Goal: Information Seeking & Learning: Understand process/instructions

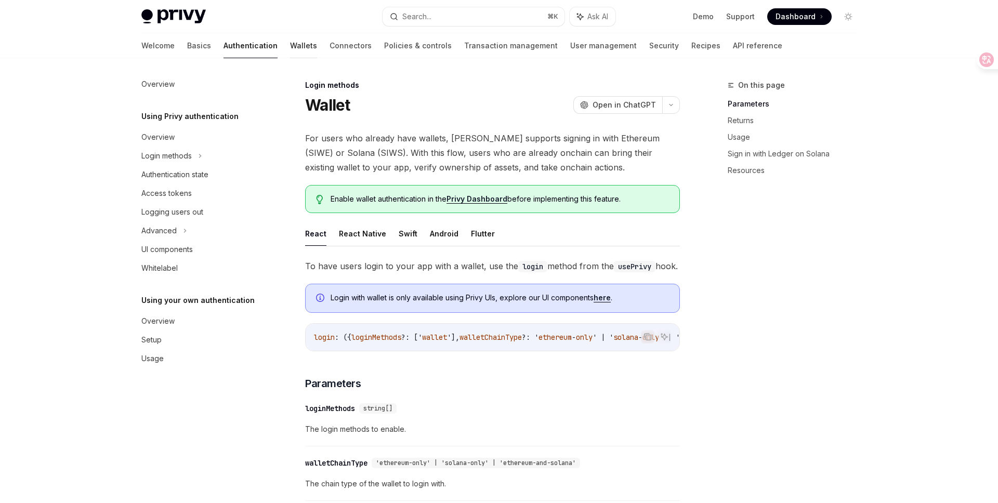
click at [290, 47] on link "Wallets" at bounding box center [303, 45] width 27 height 25
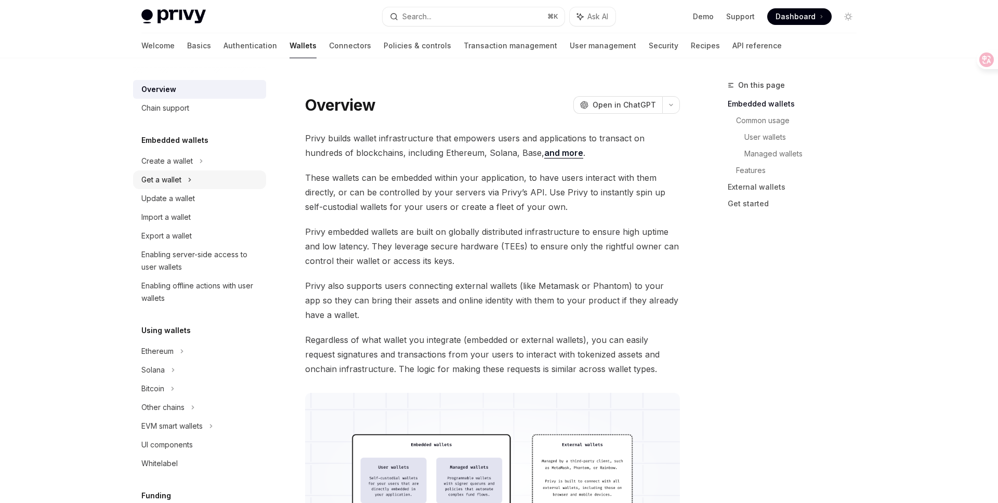
click at [192, 180] on icon at bounding box center [190, 180] width 4 height 12
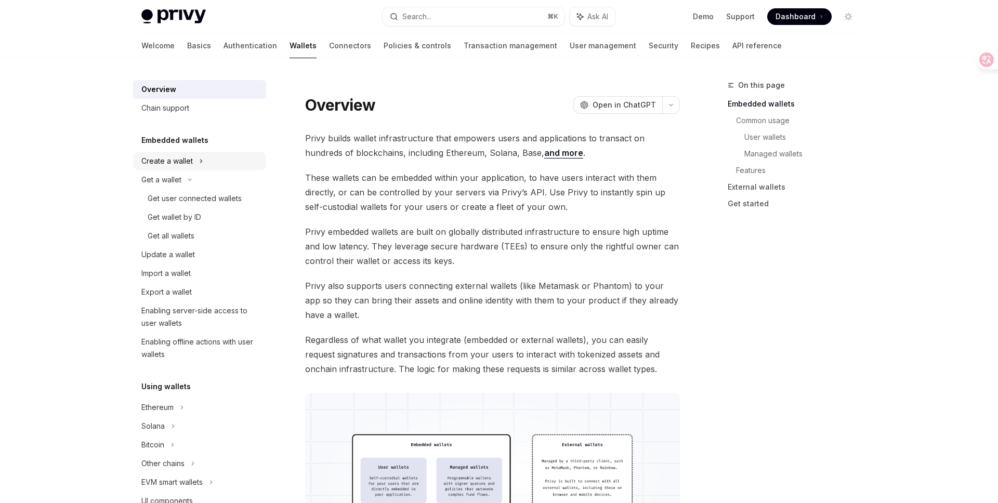
click at [194, 166] on div "Create a wallet" at bounding box center [199, 161] width 133 height 19
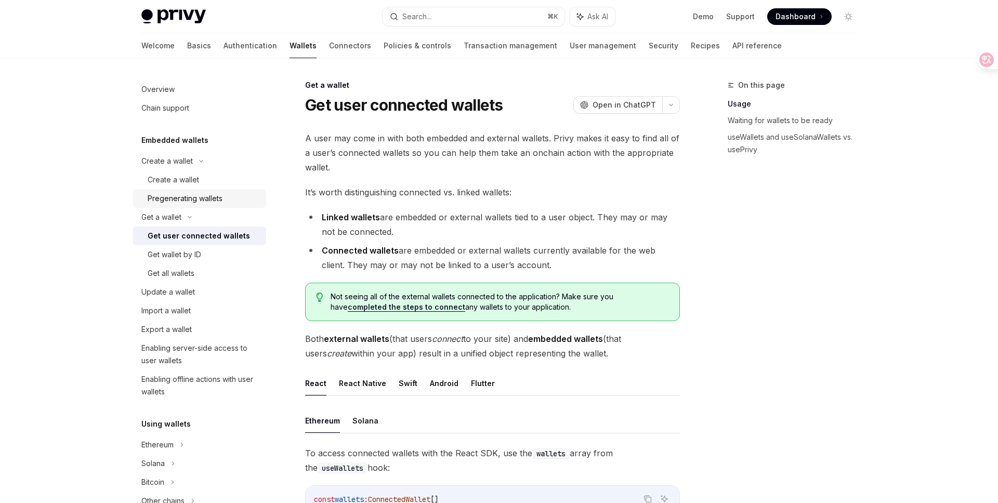
click at [202, 204] on div "Pregenerating wallets" at bounding box center [185, 198] width 75 height 12
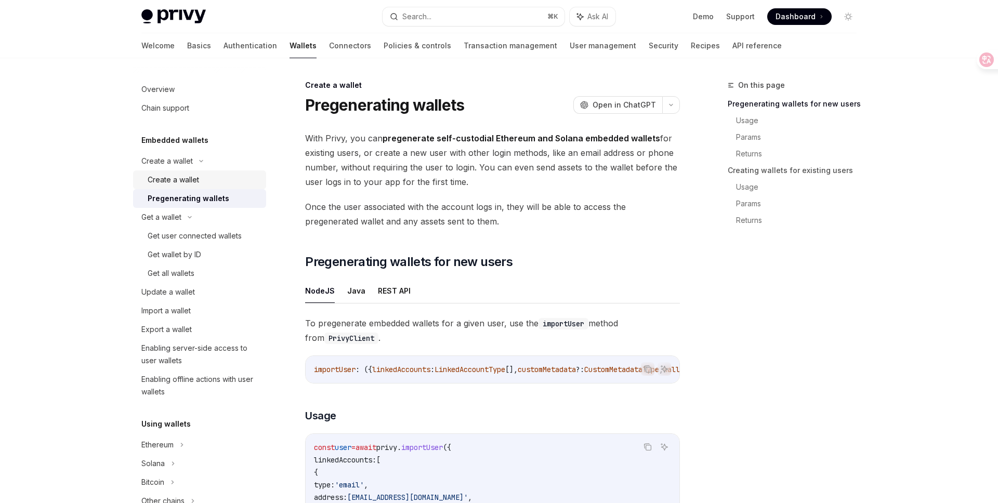
click at [194, 184] on div "Create a wallet" at bounding box center [173, 180] width 51 height 12
click at [195, 181] on div "Create a wallet" at bounding box center [173, 180] width 51 height 12
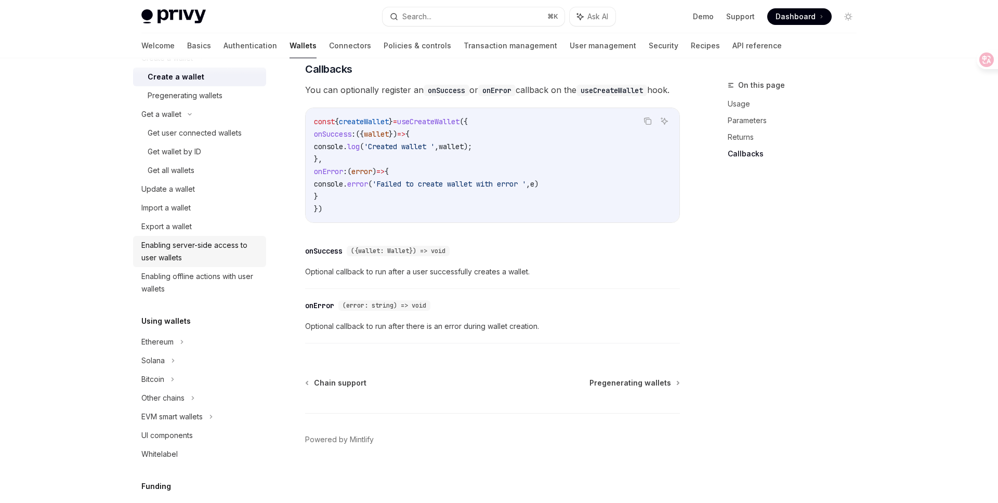
scroll to position [108, 0]
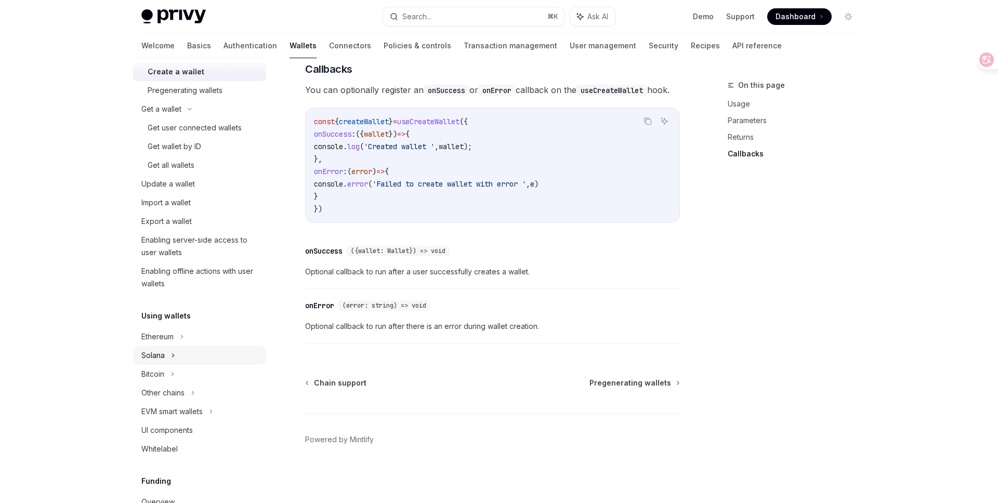
click at [179, 118] on div "Solana" at bounding box center [199, 109] width 133 height 19
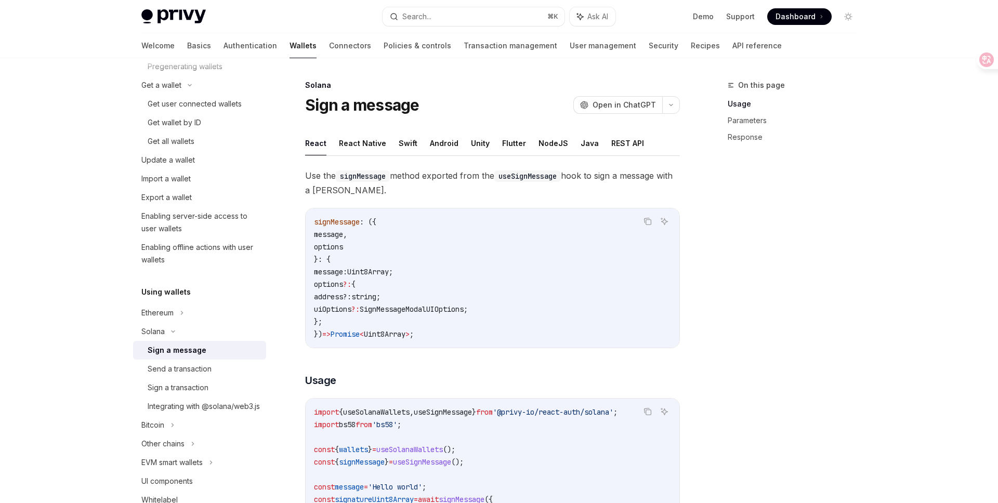
scroll to position [132, 0]
click at [183, 87] on icon at bounding box center [189, 85] width 12 height 4
click at [188, 86] on icon at bounding box center [189, 85] width 3 height 2
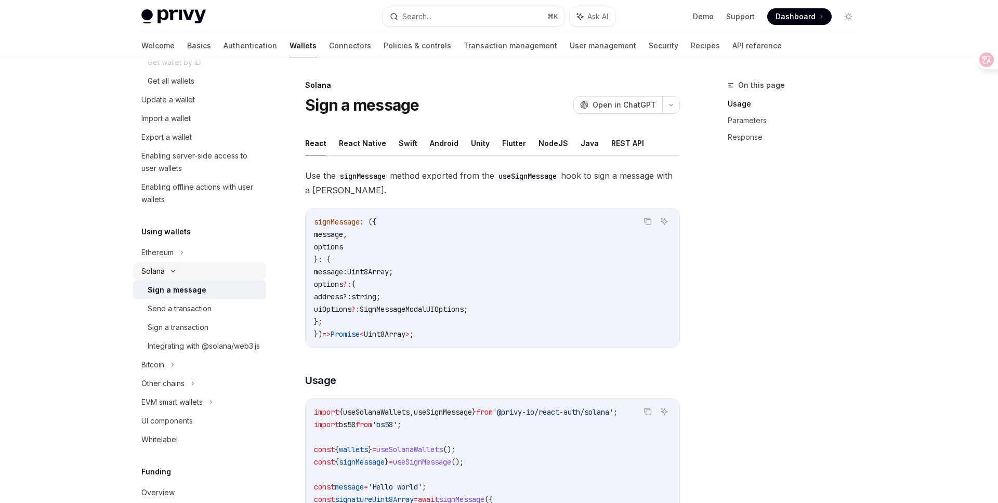
scroll to position [189, 0]
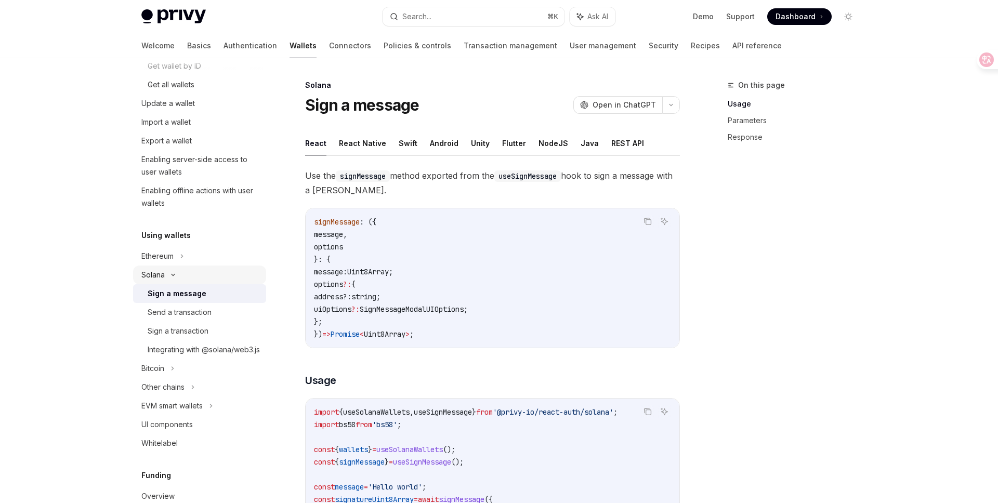
click at [168, 38] on div "Solana" at bounding box center [199, 28] width 133 height 19
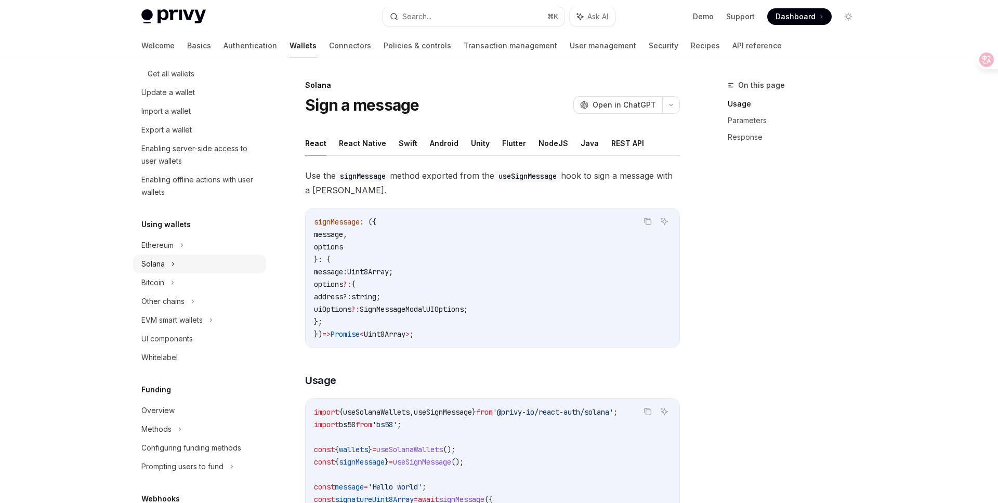
scroll to position [229, 0]
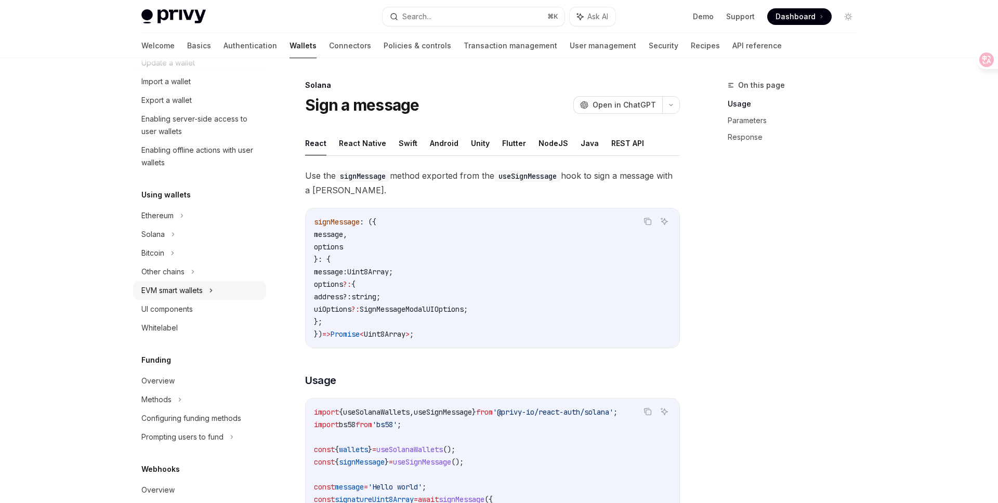
click at [216, 289] on div "EVM smart wallets" at bounding box center [199, 290] width 133 height 19
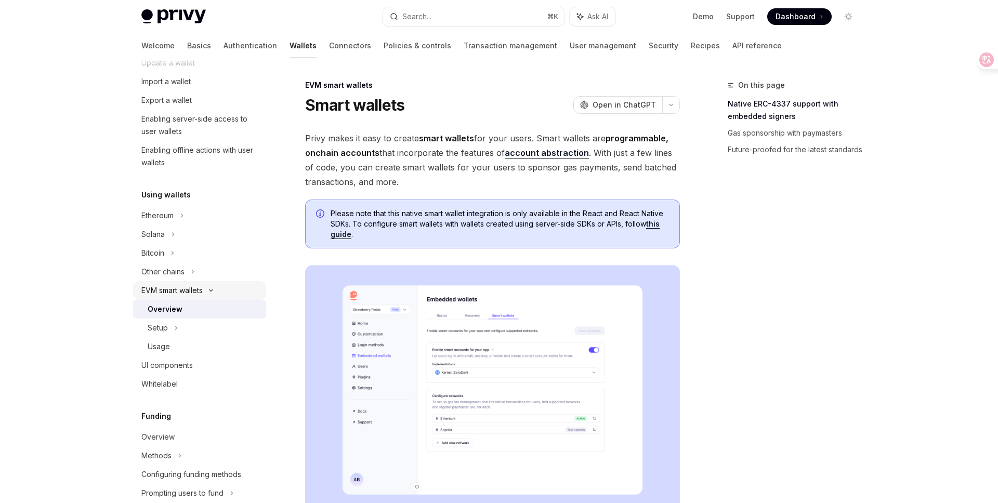
click at [216, 289] on icon at bounding box center [211, 290] width 12 height 4
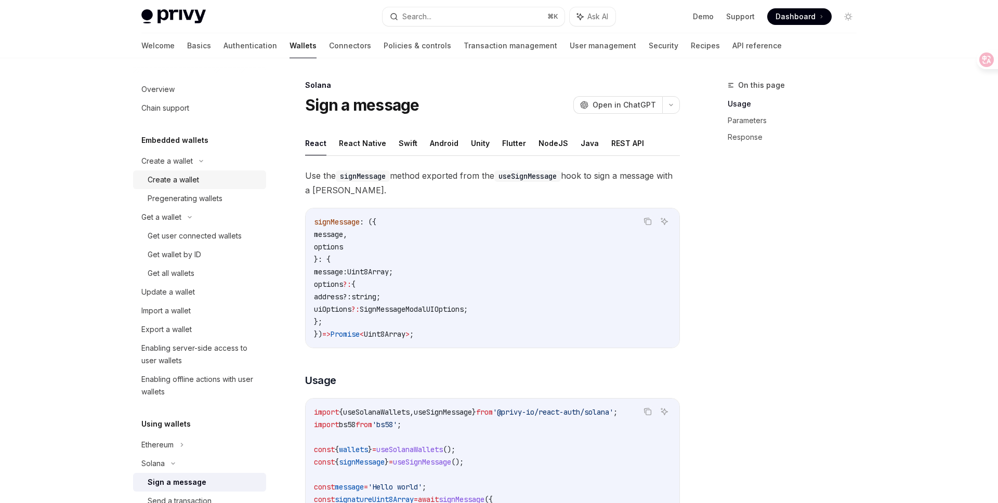
click at [230, 187] on link "Create a wallet" at bounding box center [199, 179] width 133 height 19
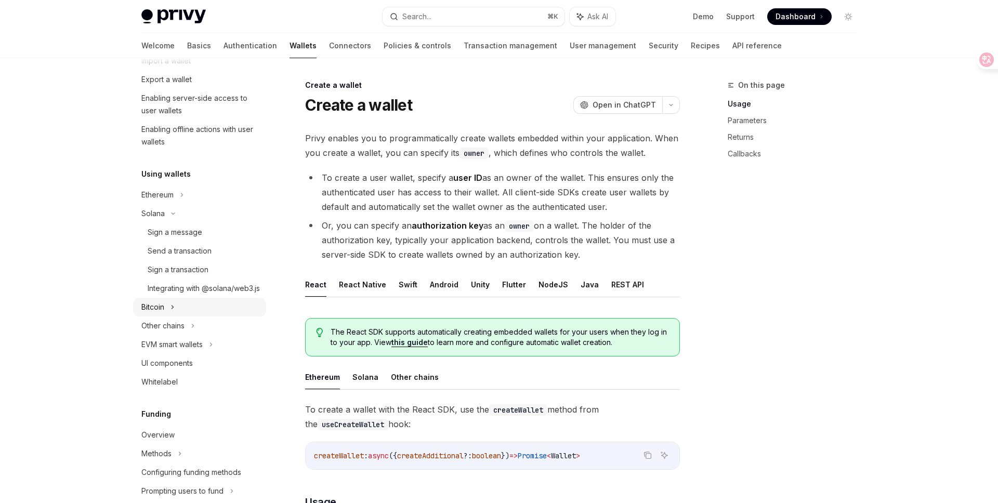
scroll to position [248, 0]
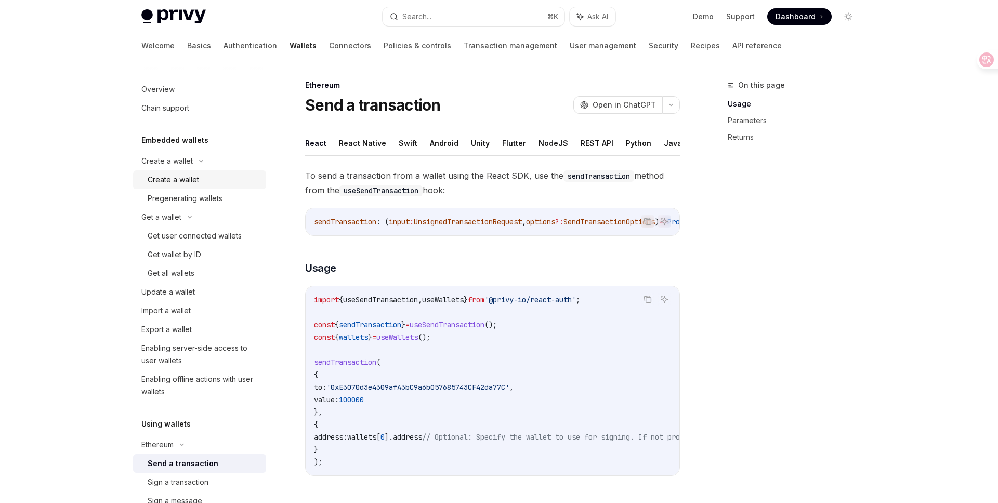
click at [202, 183] on div "Create a wallet" at bounding box center [204, 180] width 112 height 12
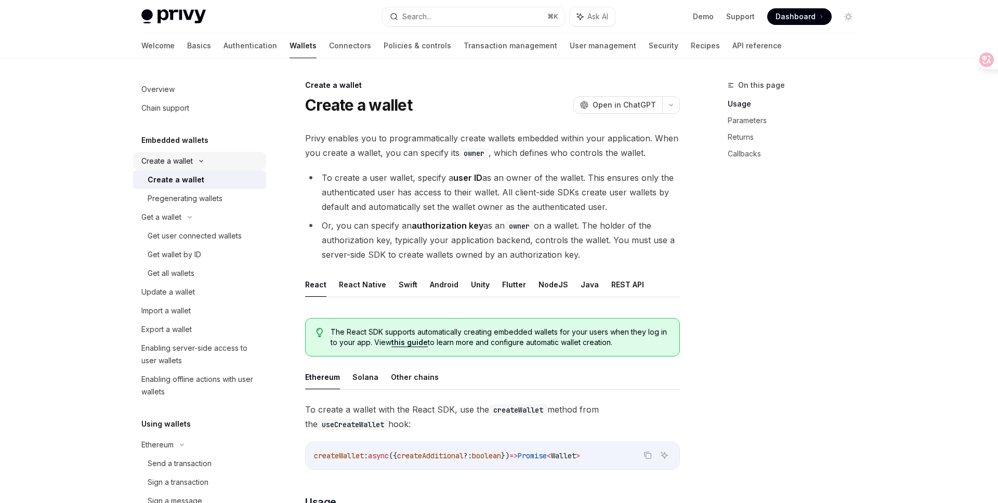
type textarea "*"
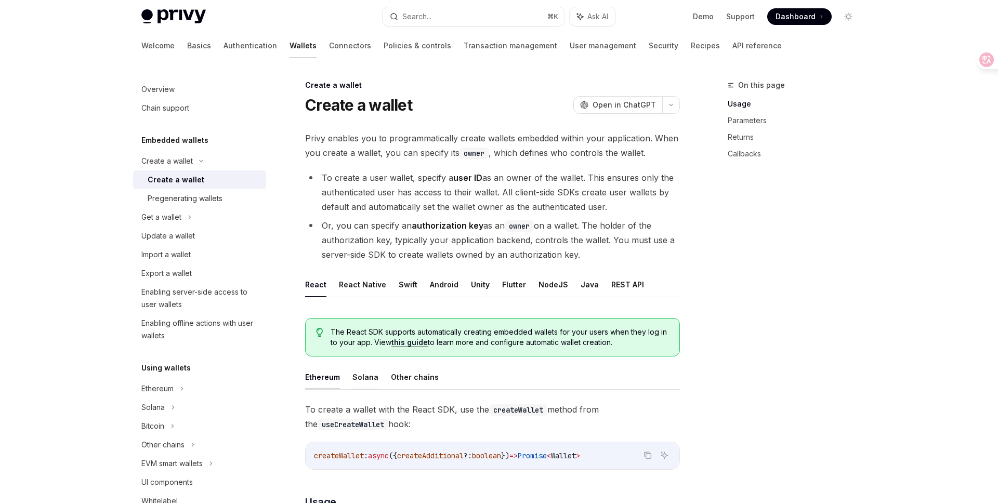
click at [360, 375] on button "Solana" at bounding box center [365, 377] width 26 height 24
click at [321, 378] on button "Ethereum" at bounding box center [322, 377] width 35 height 24
click at [360, 371] on button "Solana" at bounding box center [365, 377] width 26 height 24
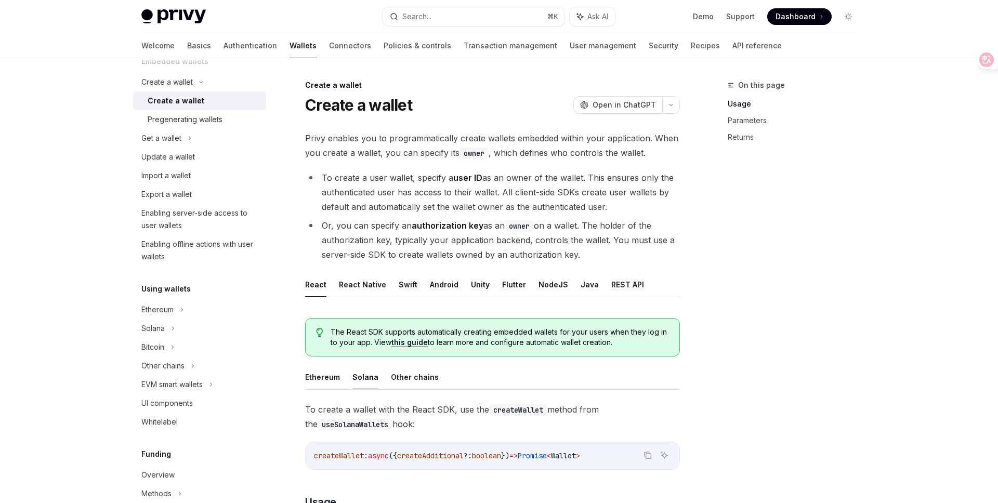
scroll to position [112, 0]
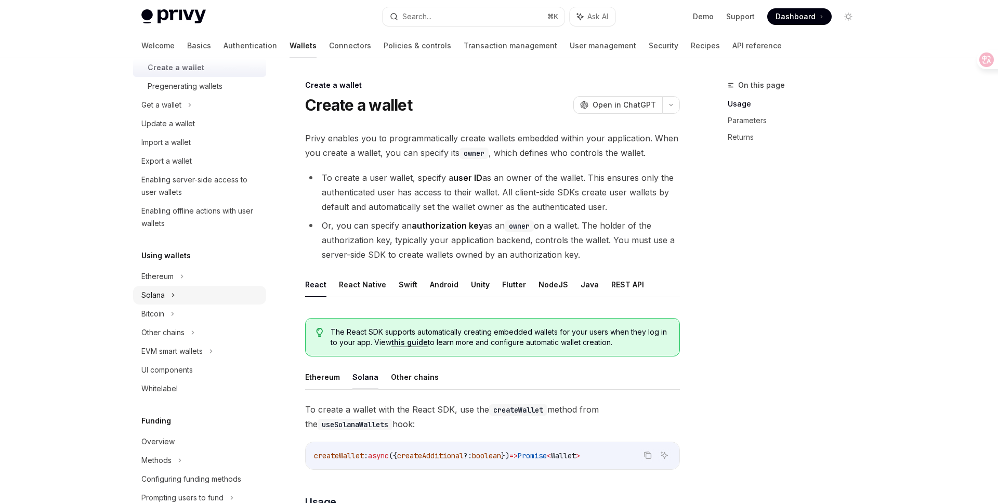
click at [169, 114] on div "Solana" at bounding box center [199, 105] width 133 height 19
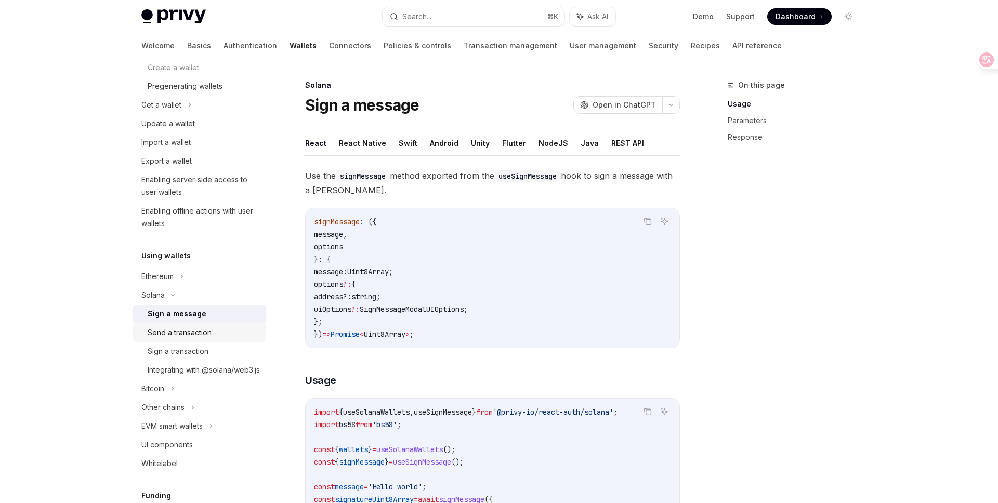
click at [215, 330] on div "Send a transaction" at bounding box center [204, 332] width 112 height 12
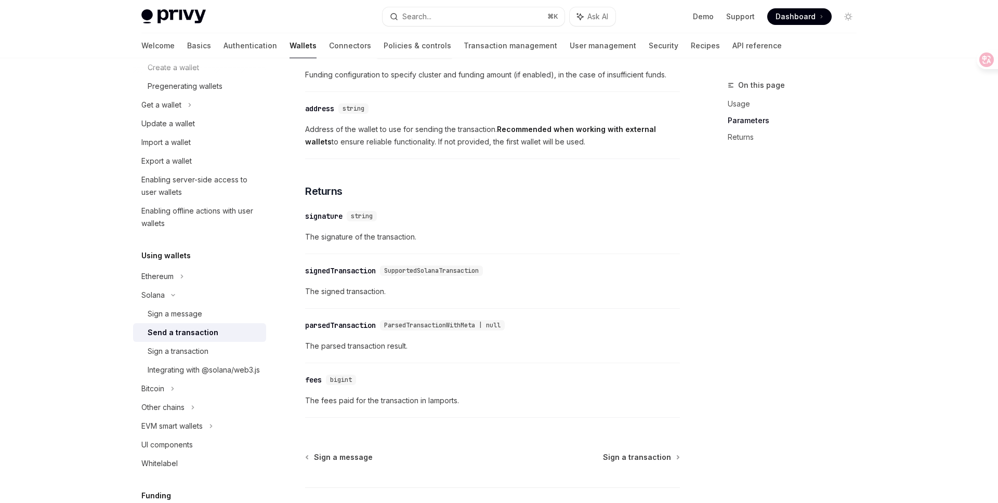
scroll to position [1174, 0]
click at [194, 359] on link "Sign a transaction" at bounding box center [199, 351] width 133 height 19
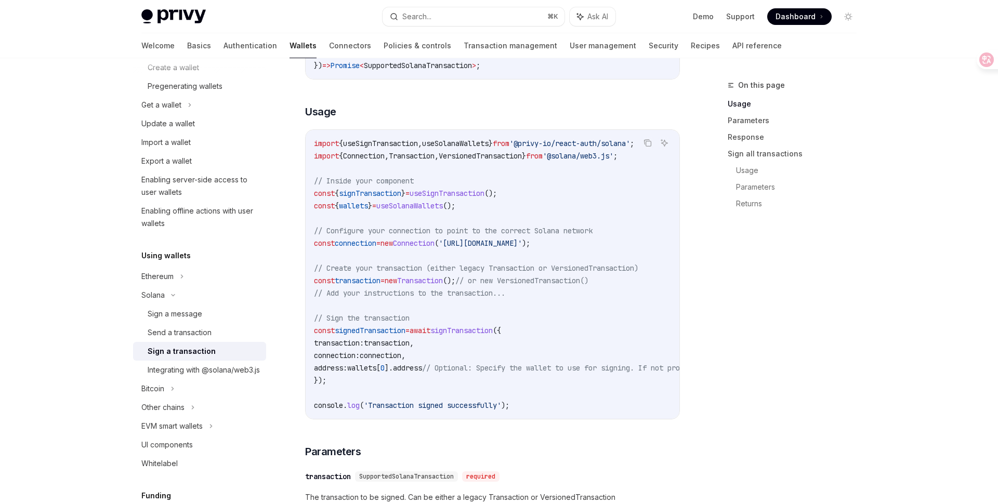
scroll to position [269, 0]
click at [225, 376] on div "Integrating with @solana/web3.js" at bounding box center [204, 370] width 112 height 12
type textarea "*"
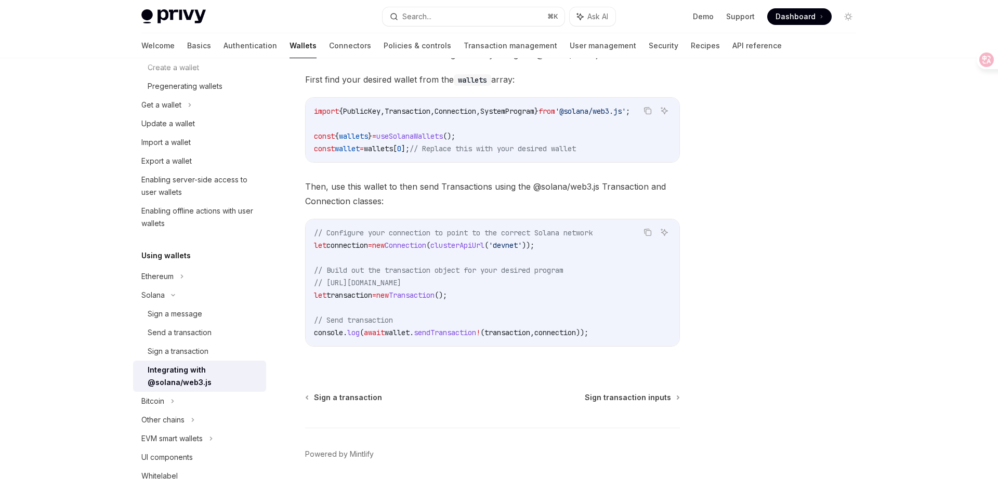
scroll to position [179, 0]
